Goal: Information Seeking & Learning: Learn about a topic

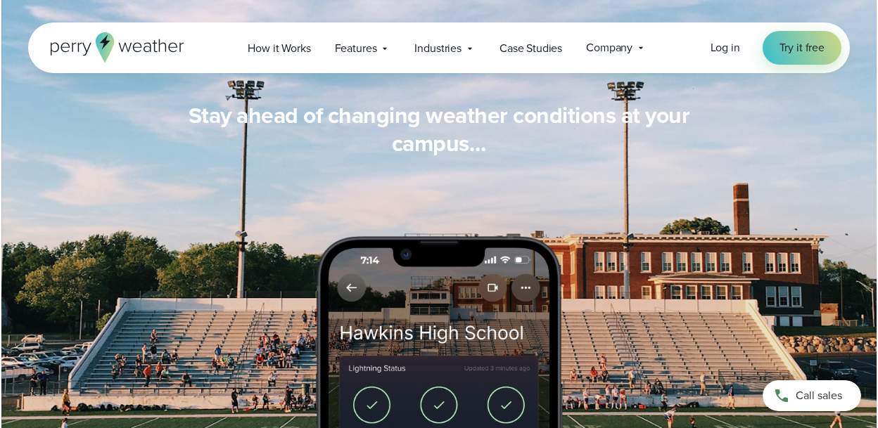
scroll to position [1196, 0]
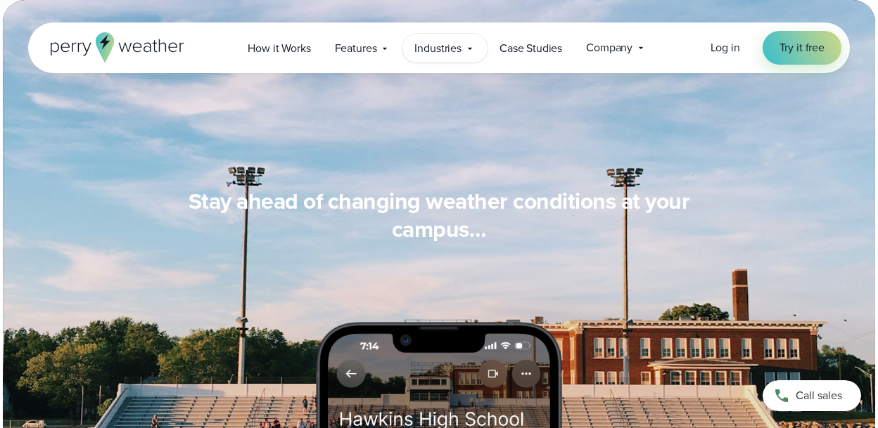
click at [473, 47] on icon at bounding box center [469, 48] width 11 height 11
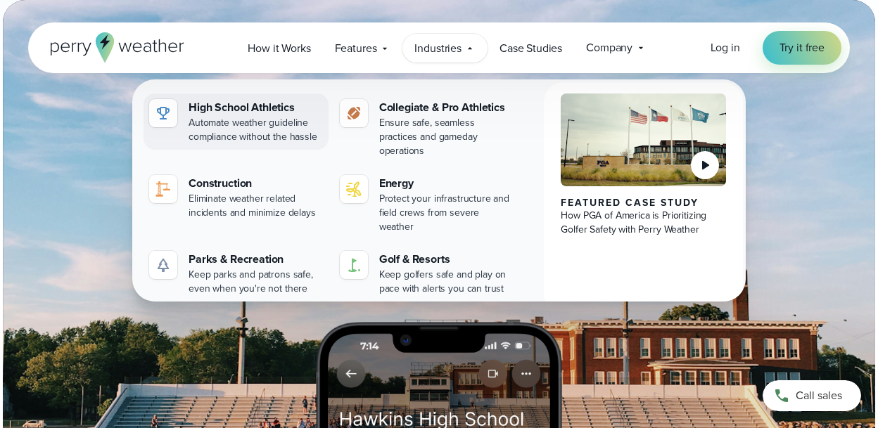
drag, startPoint x: 236, startPoint y: 108, endPoint x: 221, endPoint y: 114, distance: 16.1
click at [236, 108] on div "High School Athletics" at bounding box center [256, 107] width 134 height 17
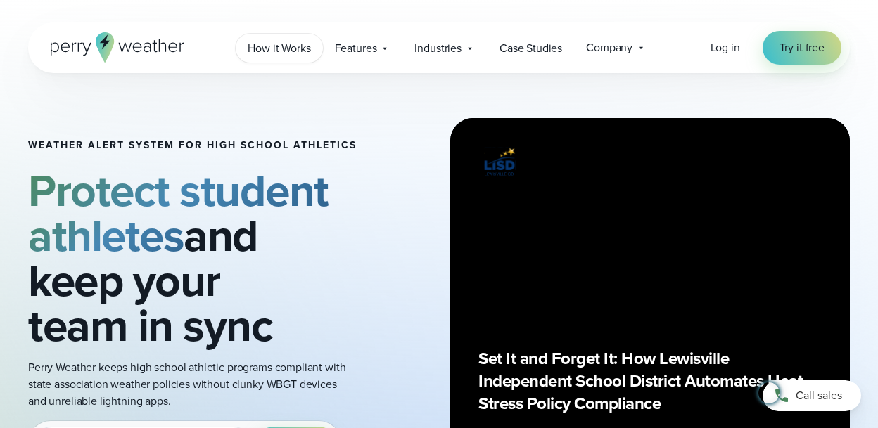
click at [293, 48] on span "How it Works" at bounding box center [279, 48] width 63 height 17
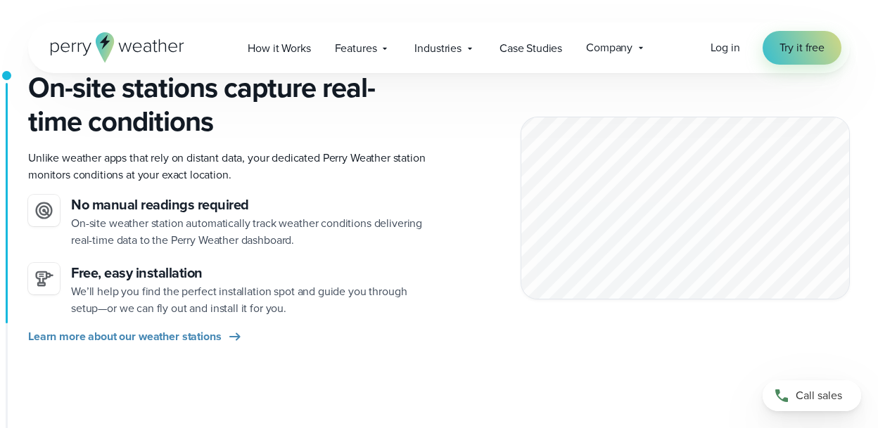
scroll to position [352, 0]
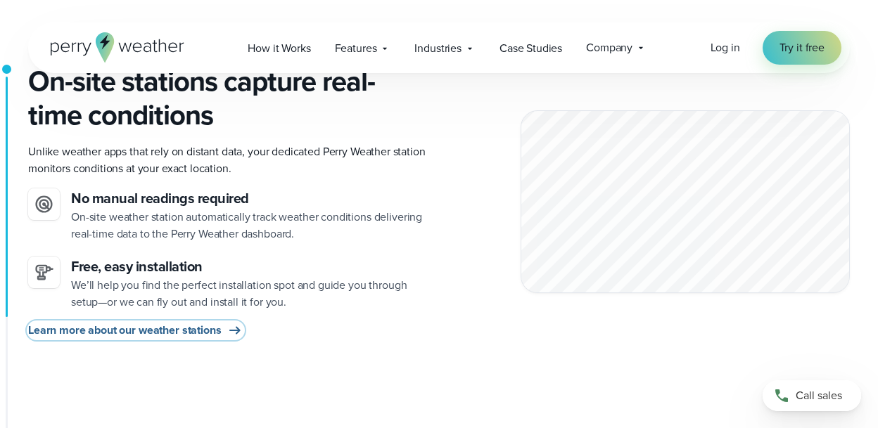
click at [236, 330] on icon at bounding box center [235, 330] width 17 height 17
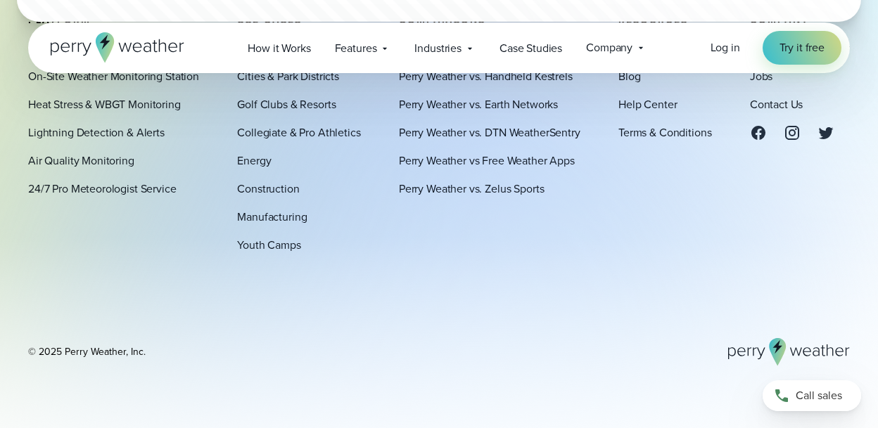
scroll to position [4611, 0]
